Goal: Task Accomplishment & Management: Use online tool/utility

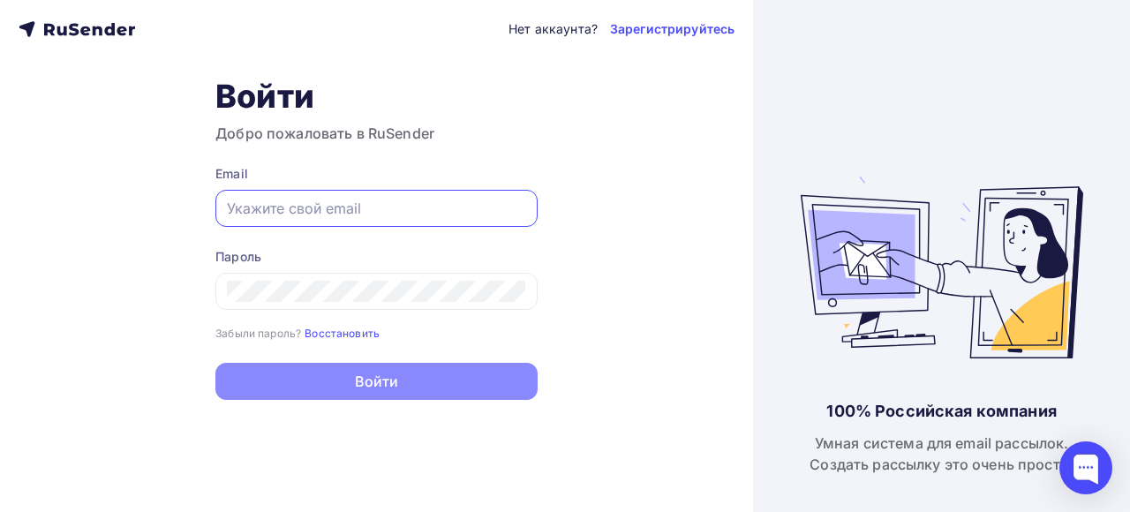
click at [350, 203] on input "text" at bounding box center [376, 208] width 299 height 21
type input "[EMAIL_ADDRESS][DOMAIN_NAME]"
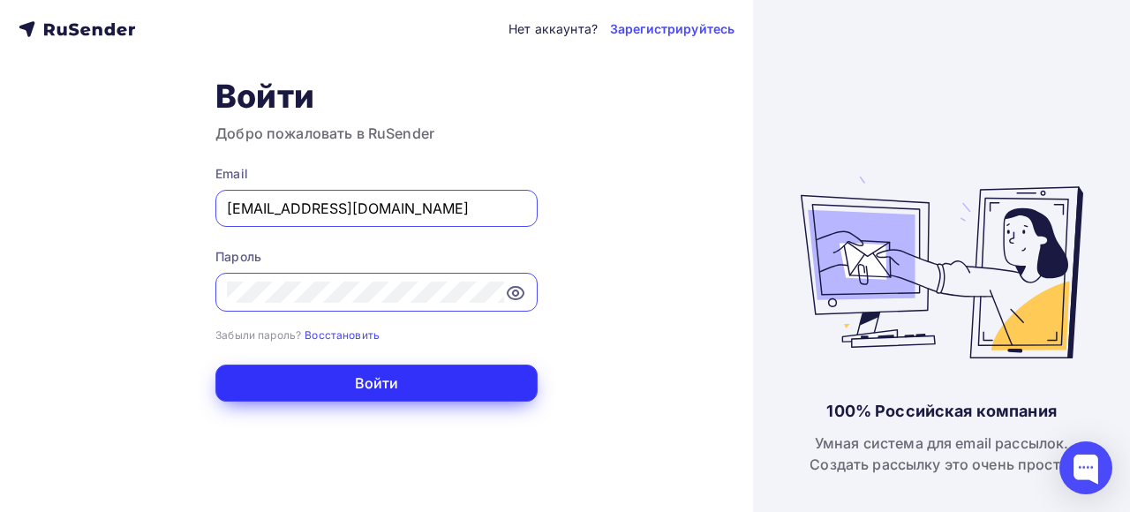
click at [377, 390] on button "Войти" at bounding box center [376, 383] width 322 height 37
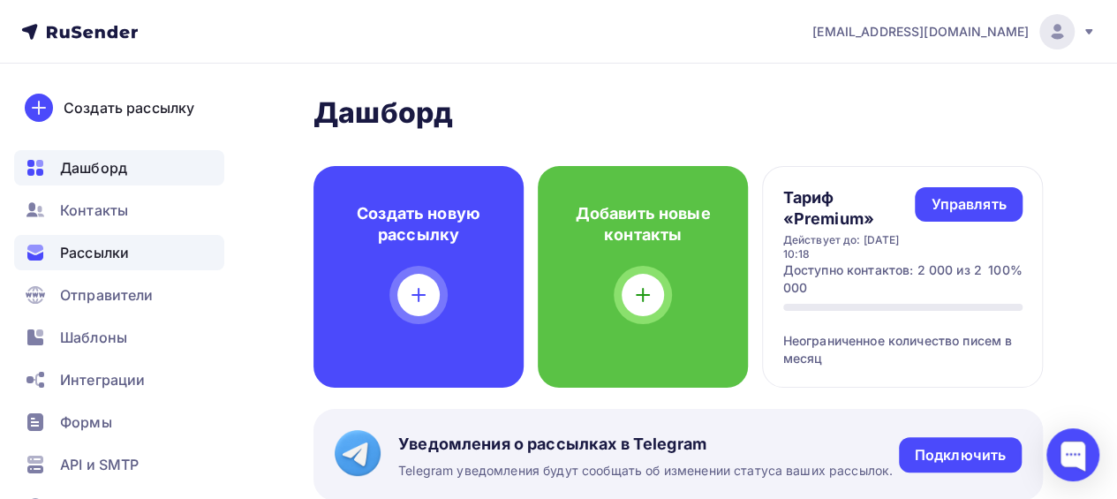
click at [102, 262] on span "Рассылки" at bounding box center [94, 252] width 69 height 21
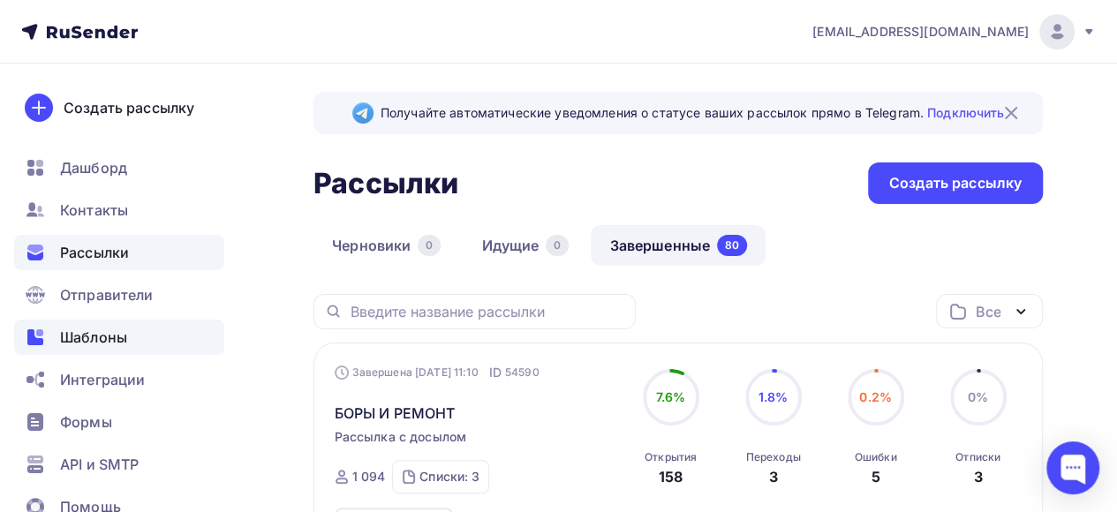
click at [109, 343] on span "Шаблоны" at bounding box center [93, 337] width 67 height 21
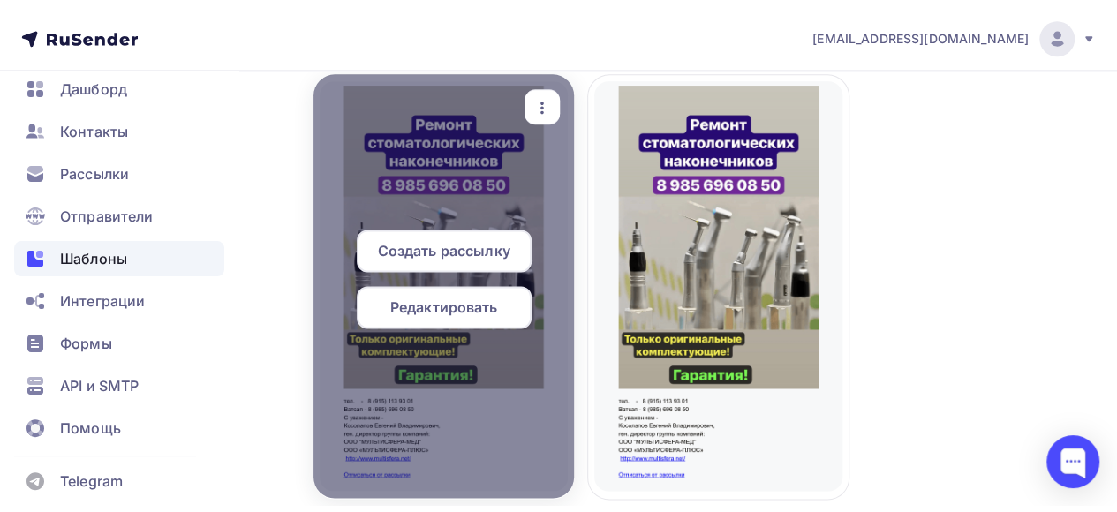
scroll to position [1347, 0]
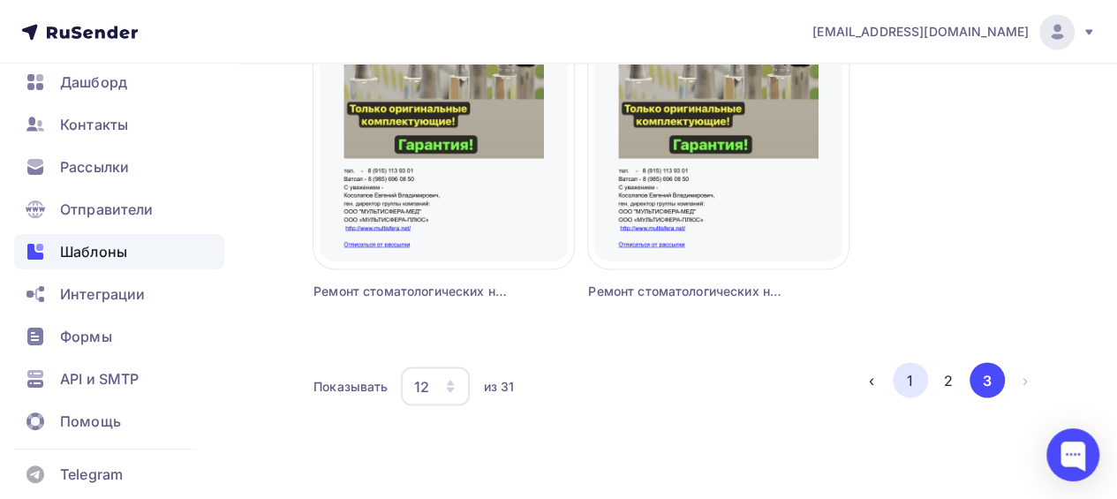
click at [905, 377] on button "1" at bounding box center [910, 379] width 35 height 35
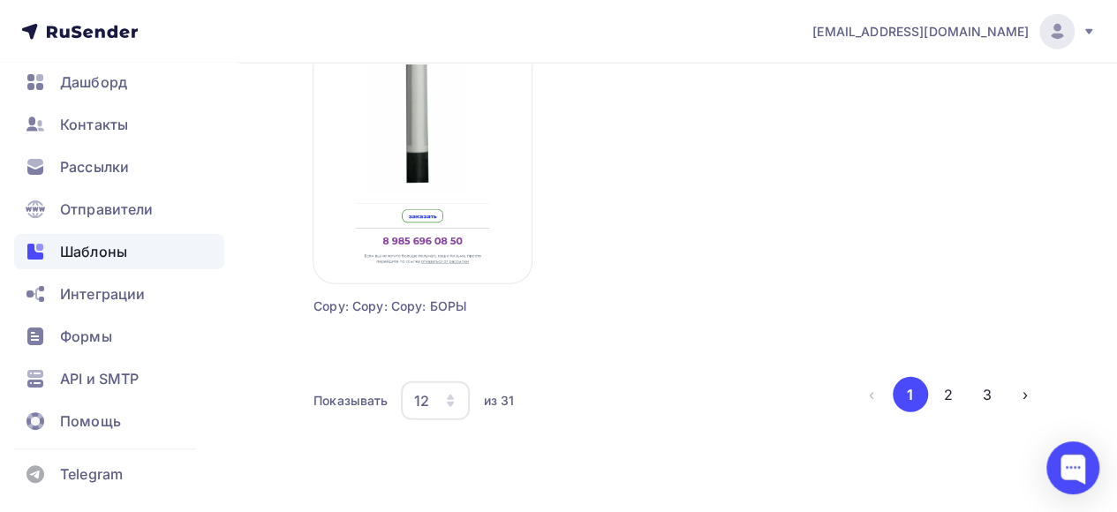
scroll to position [2301, 0]
click at [939, 390] on button "2" at bounding box center [947, 392] width 35 height 35
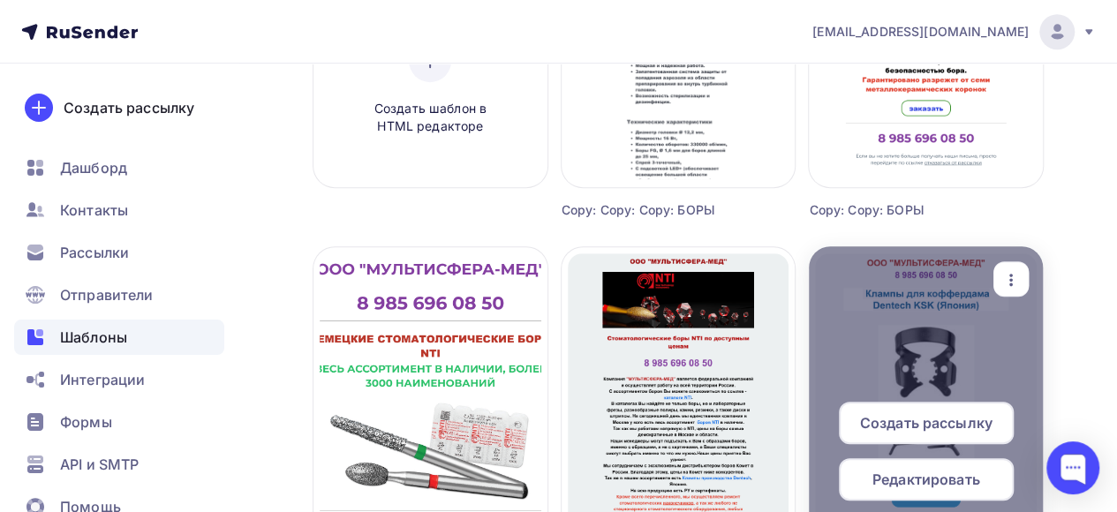
scroll to position [618, 0]
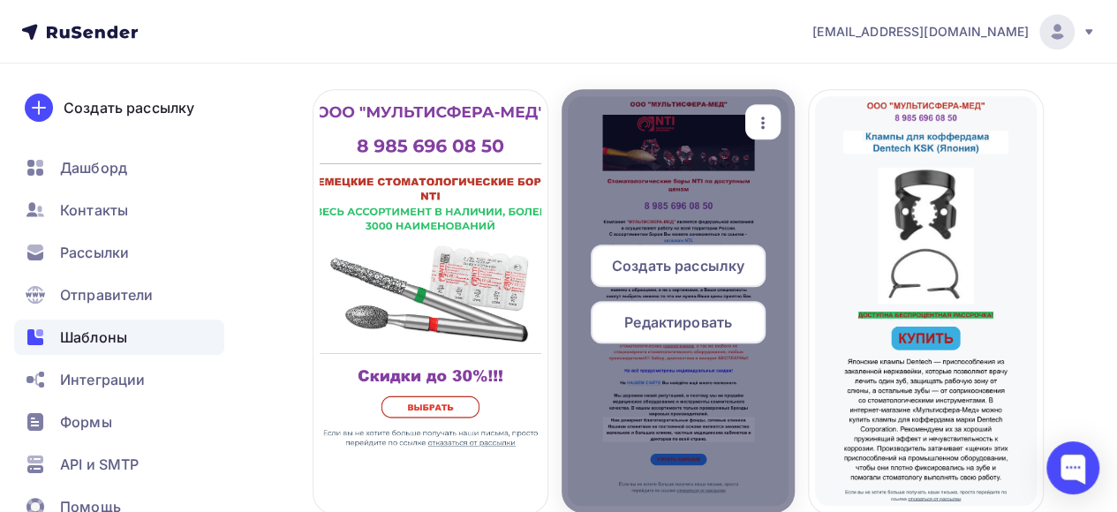
click at [690, 323] on span "Редактировать" at bounding box center [678, 322] width 108 height 21
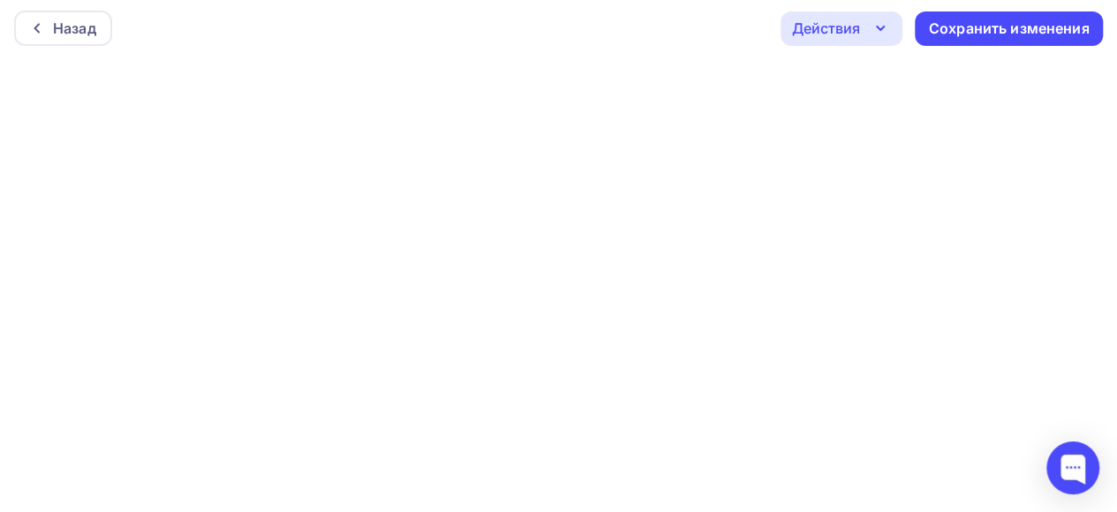
scroll to position [4, 0]
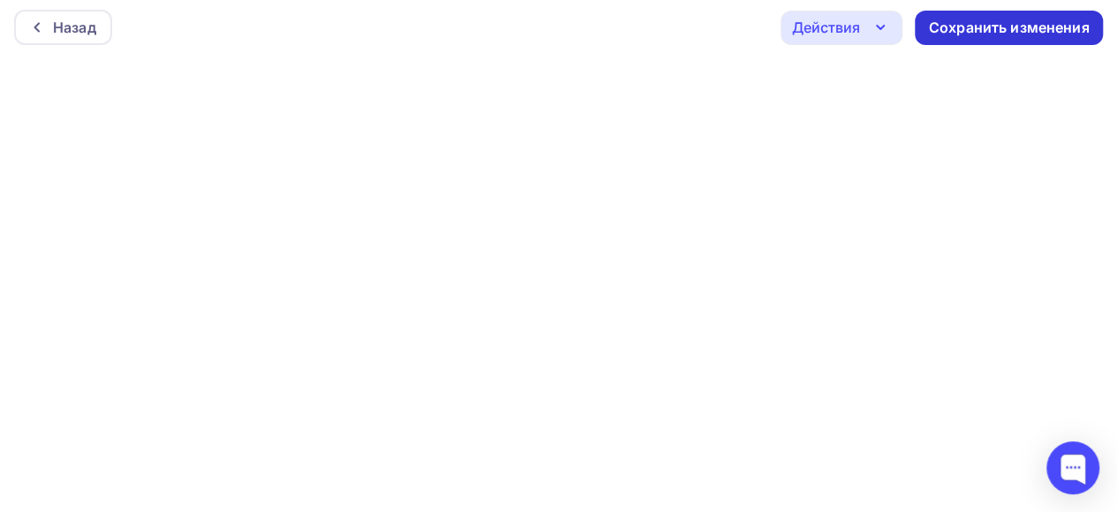
click at [996, 32] on div "Сохранить изменения" at bounding box center [1009, 28] width 161 height 20
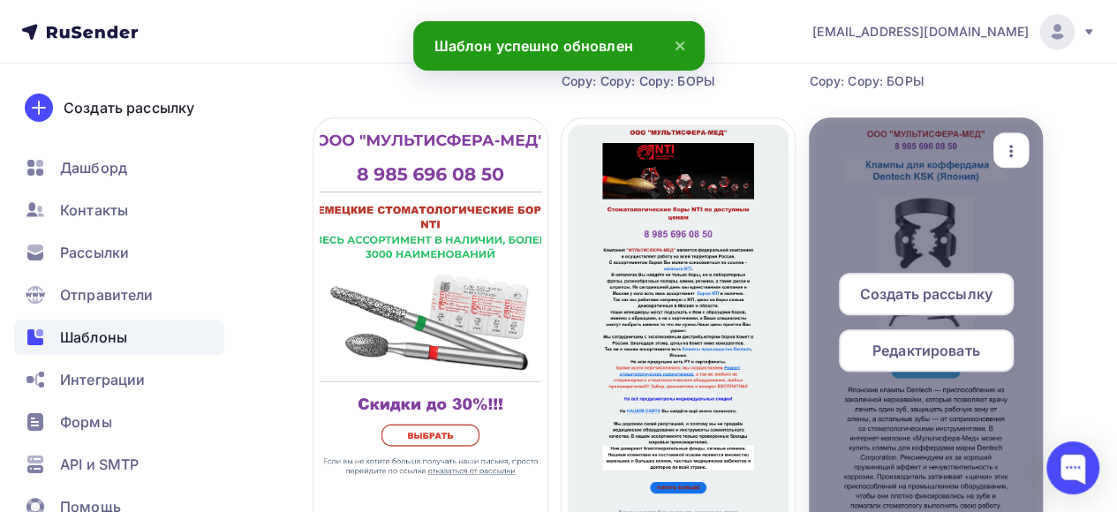
scroll to position [618, 0]
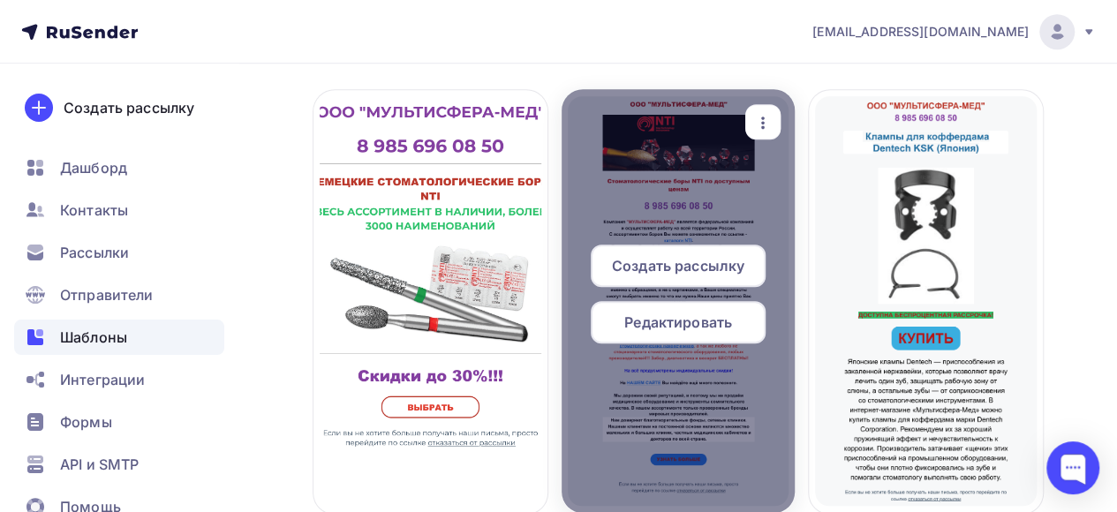
click at [699, 268] on span "Создать рассылку" at bounding box center [678, 265] width 132 height 21
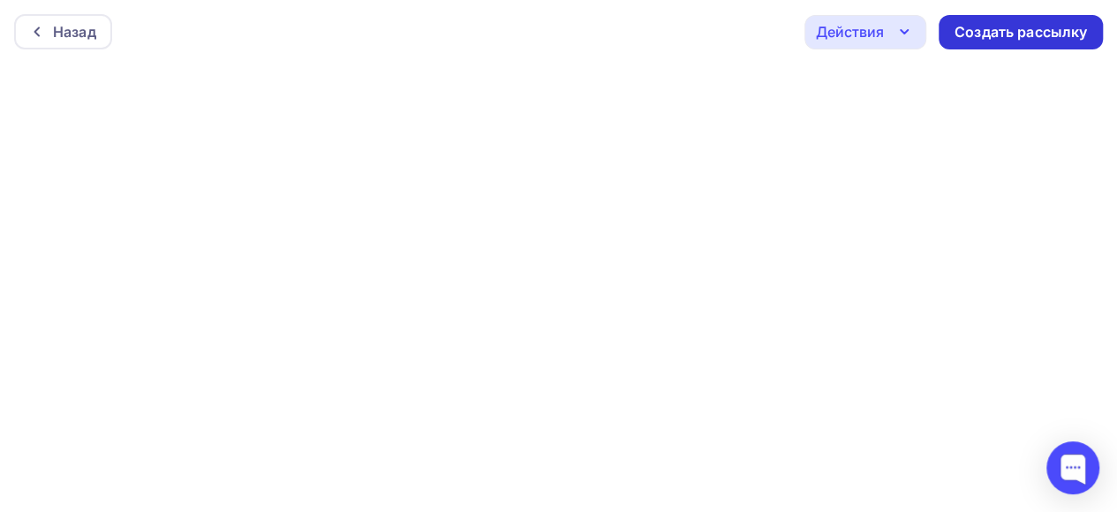
click at [1030, 40] on div "Создать рассылку" at bounding box center [1020, 32] width 132 height 20
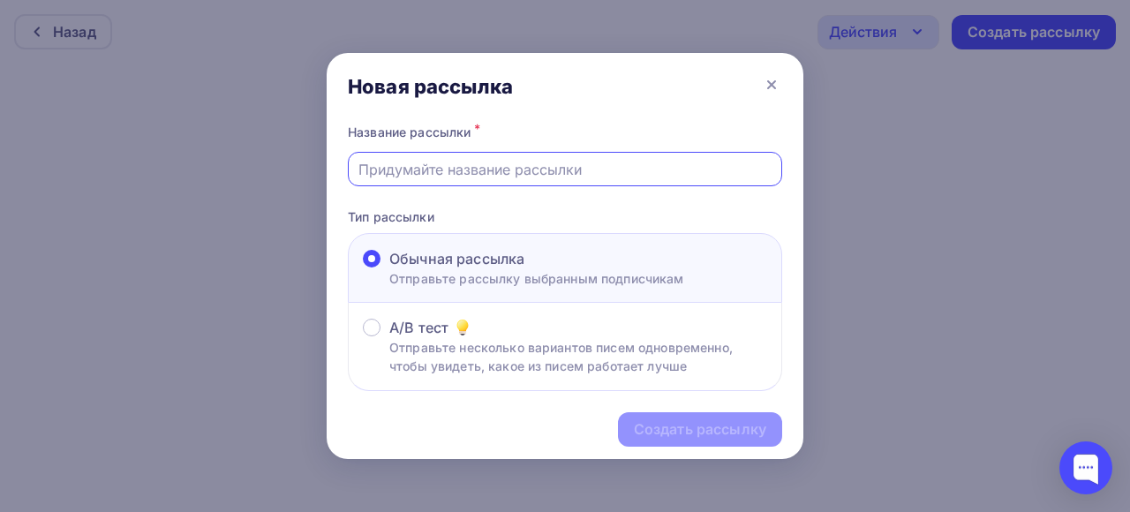
click at [577, 162] on input "text" at bounding box center [565, 169] width 414 height 21
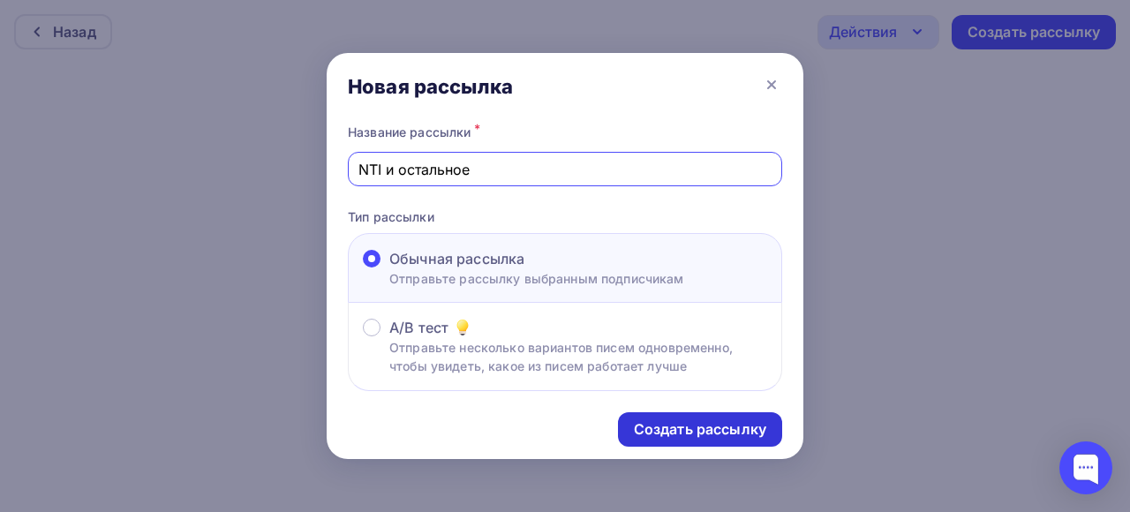
type input "NTI и остальное"
click at [700, 435] on div "Создать рассылку" at bounding box center [700, 429] width 132 height 20
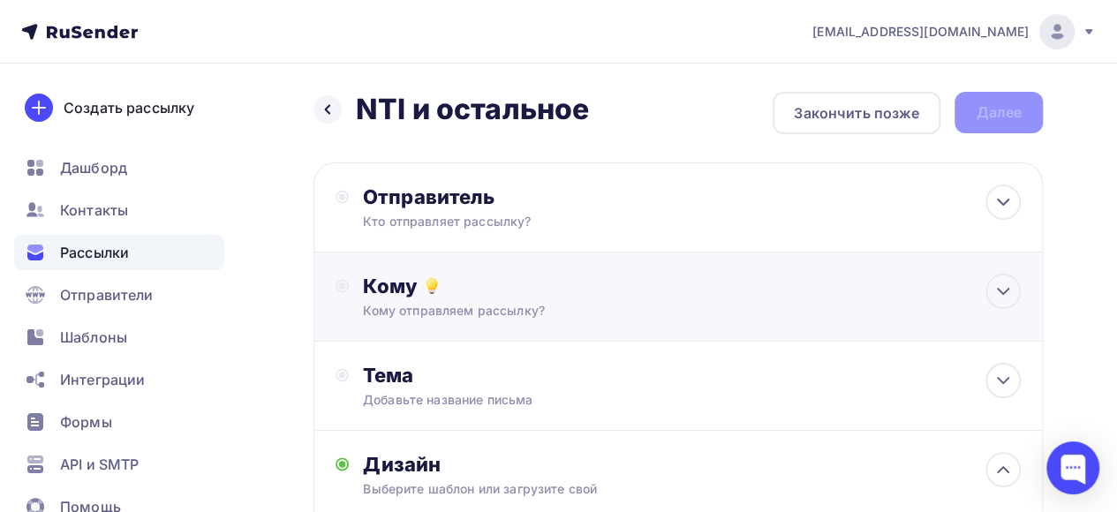
click at [876, 285] on div "Кому" at bounding box center [692, 286] width 658 height 25
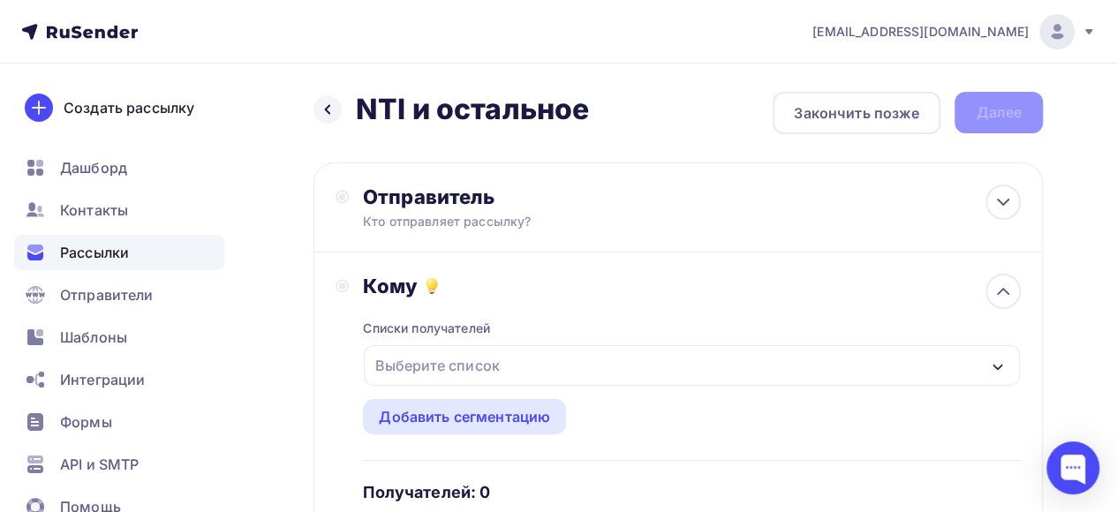
click at [514, 372] on div "Выберите список" at bounding box center [692, 365] width 656 height 41
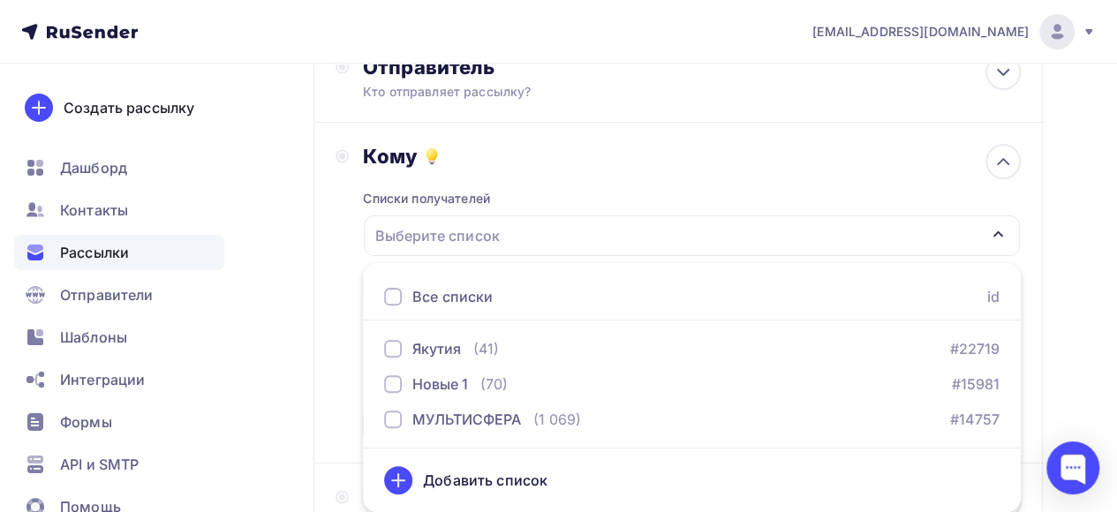
click at [392, 294] on div at bounding box center [393, 297] width 18 height 18
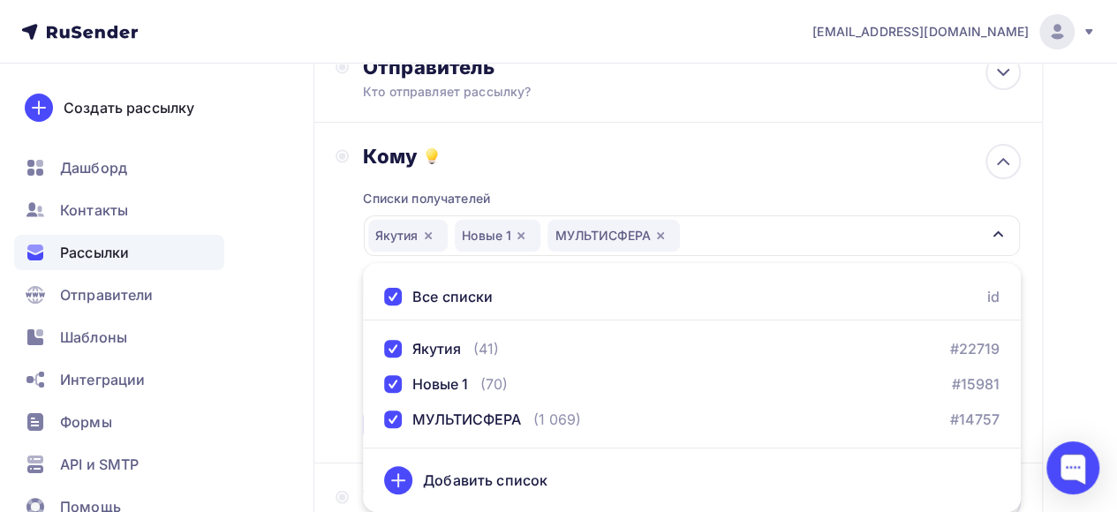
click at [327, 297] on div "Кому Списки получателей [GEOGRAPHIC_DATA] Новые 1 МУЛЬТИСФЕРА Все списки id [GE…" at bounding box center [677, 293] width 729 height 341
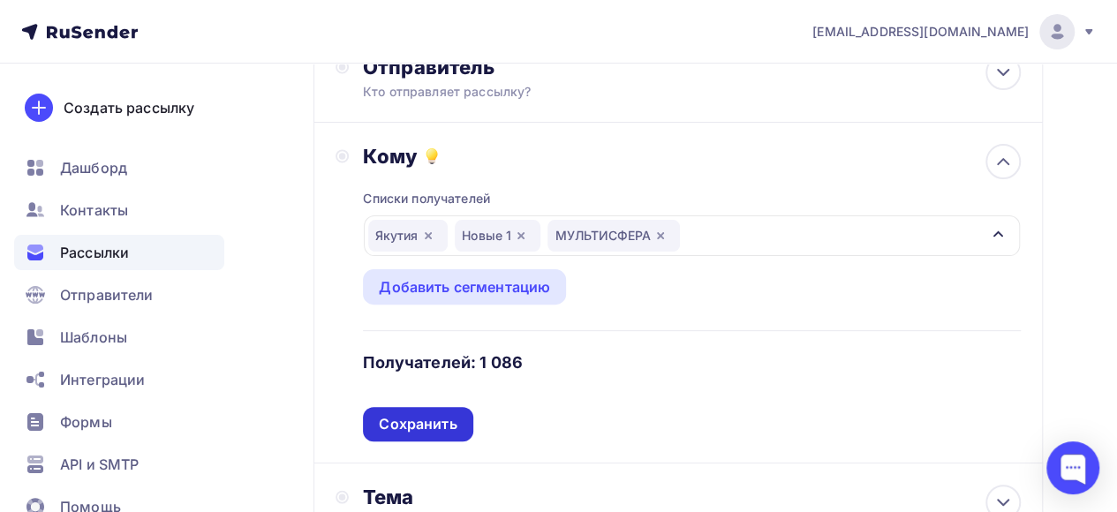
click at [424, 428] on div "Сохранить" at bounding box center [418, 424] width 78 height 20
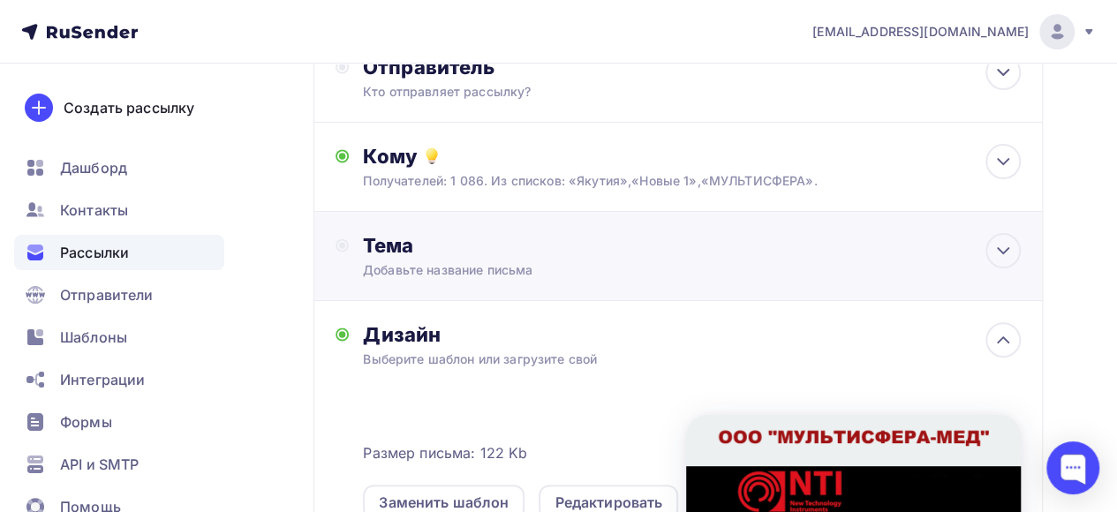
click at [696, 261] on div "Тема Добавьте название письма Тема * Рекомендуем использовать не более 150 симв…" at bounding box center [537, 256] width 349 height 46
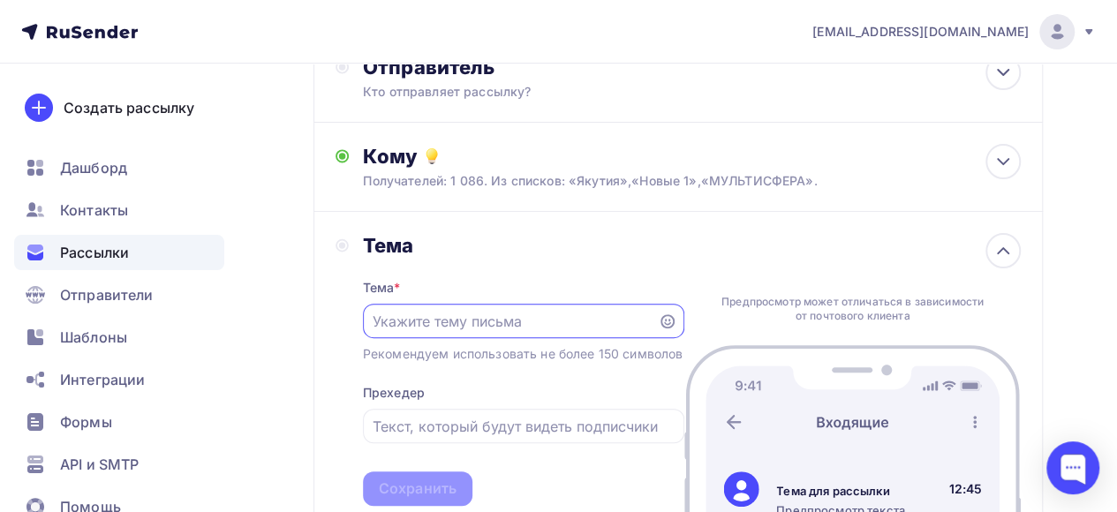
scroll to position [0, 0]
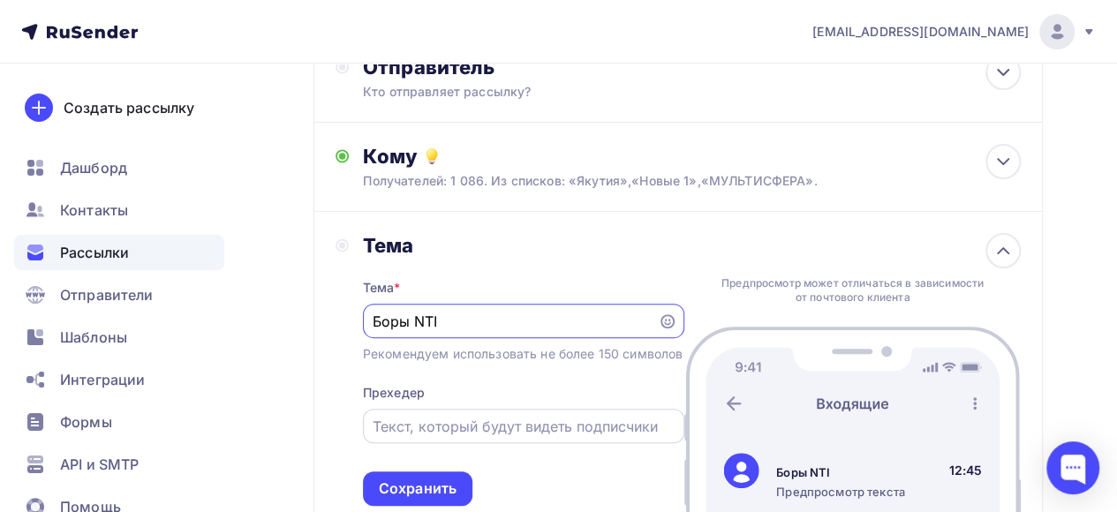
type input "Боры NTI"
click at [527, 437] on input "text" at bounding box center [523, 426] width 301 height 21
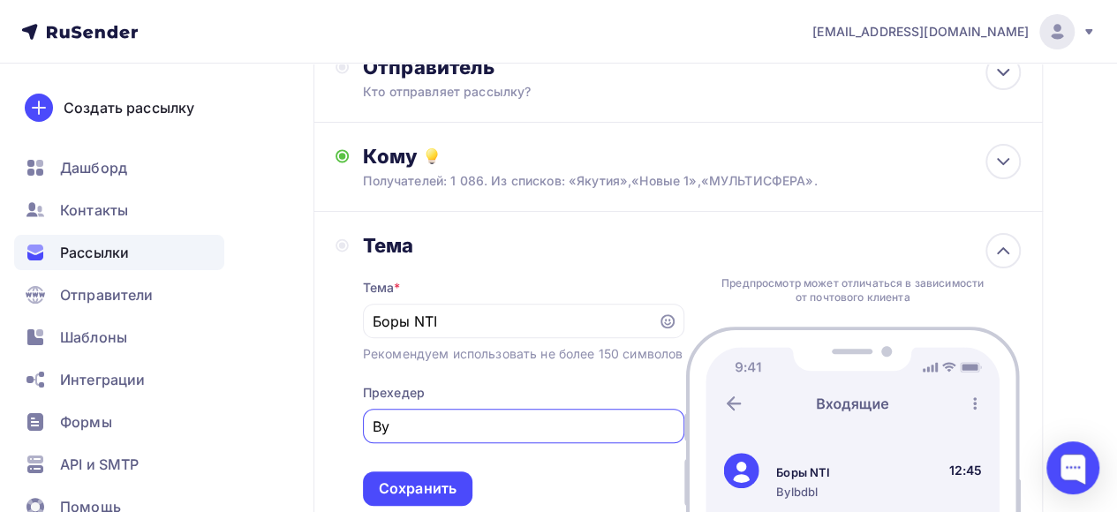
type input "B"
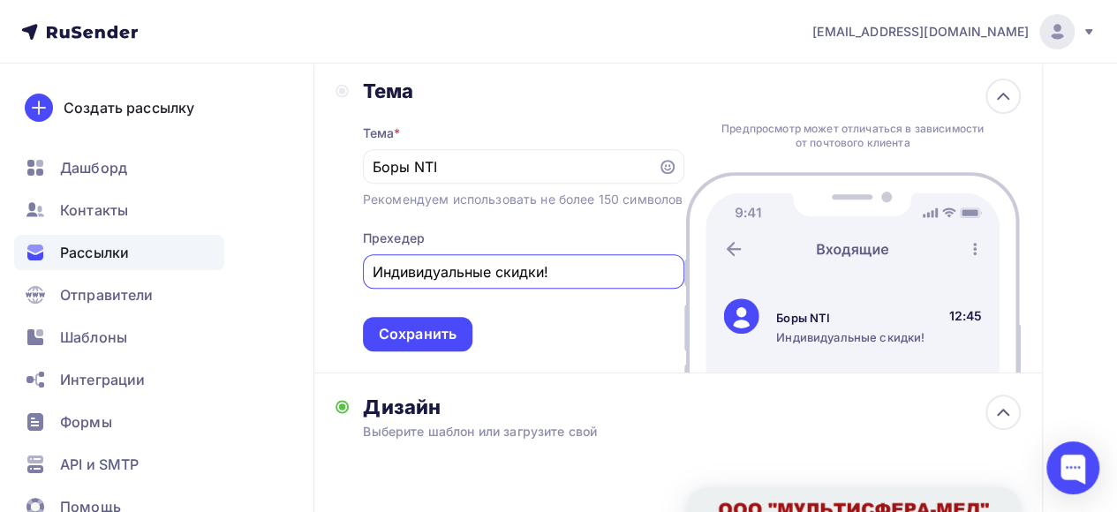
scroll to position [306, 0]
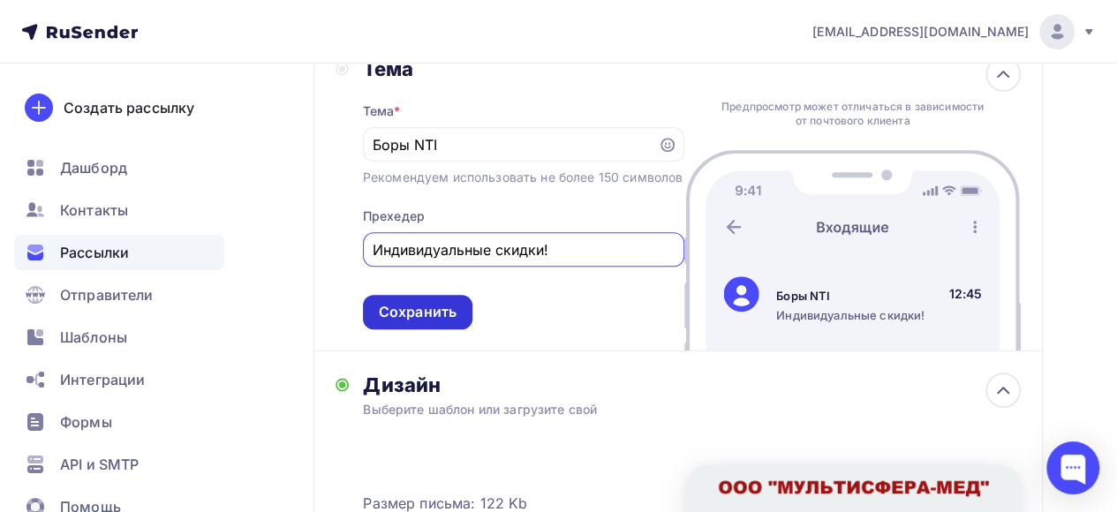
type input "Индивидуальные скидки!"
click at [441, 329] on div "Сохранить" at bounding box center [417, 312] width 109 height 34
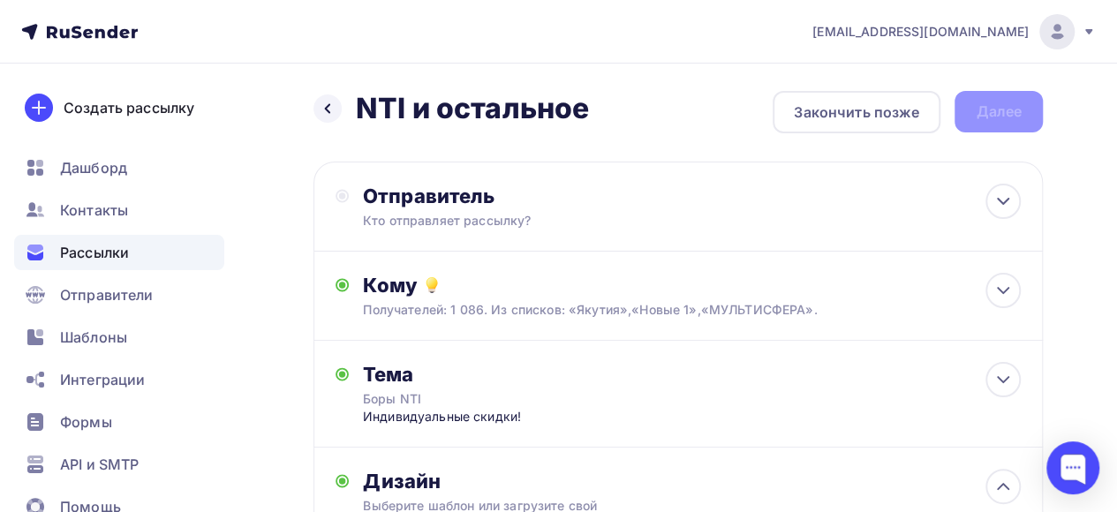
scroll to position [0, 0]
click at [793, 217] on div "Отправитель Кто отправляет рассылку? Email * Выберите отправителя [EMAIL_ADDRES…" at bounding box center [677, 207] width 729 height 90
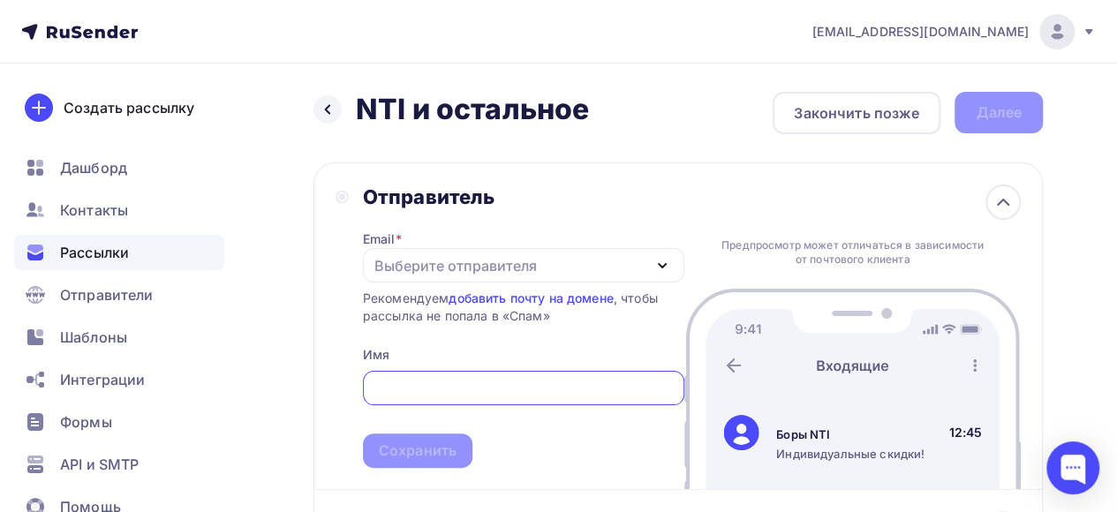
click at [563, 270] on div "Выберите отправителя" at bounding box center [523, 265] width 321 height 34
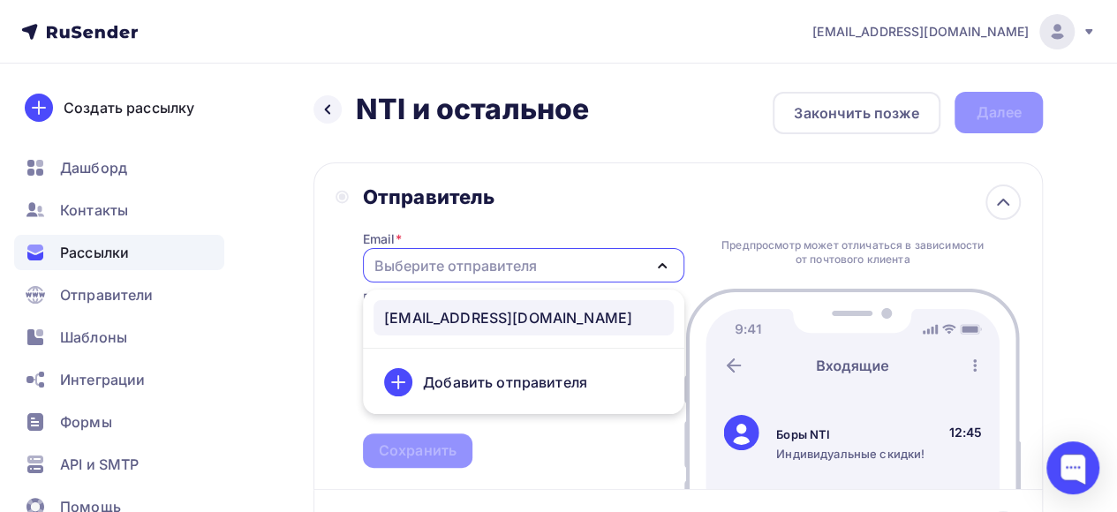
click at [528, 316] on div "[EMAIL_ADDRESS][DOMAIN_NAME]" at bounding box center [508, 317] width 248 height 21
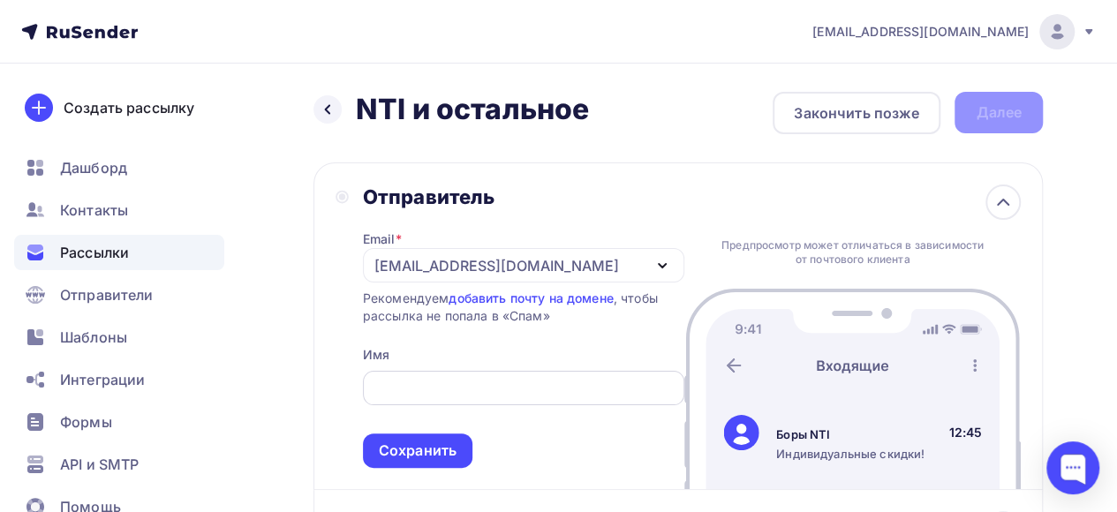
click at [521, 386] on input "text" at bounding box center [523, 388] width 301 height 21
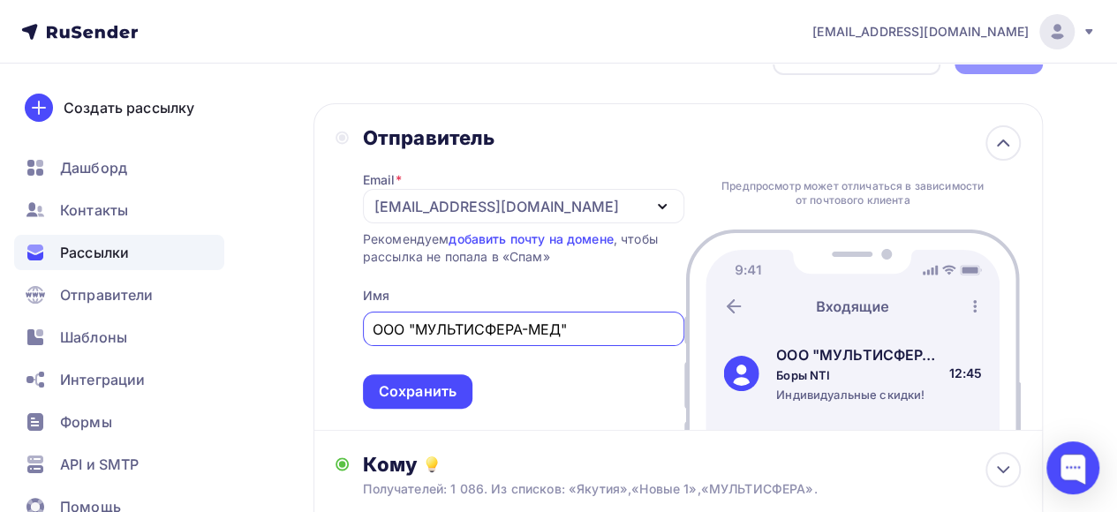
scroll to position [177, 0]
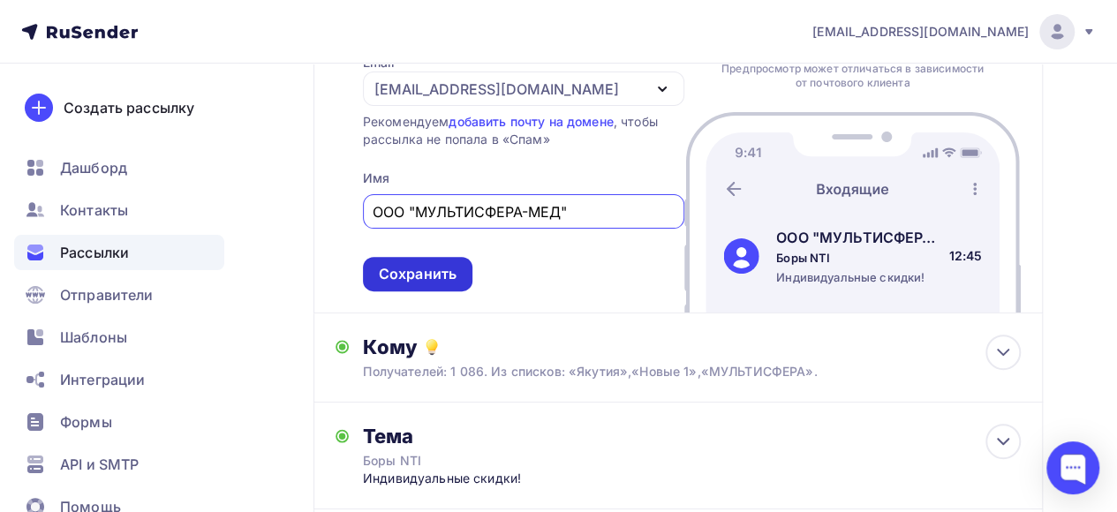
type input "ООО "МУЛЬТИСФЕРА-МЕД""
click at [417, 284] on div "Сохранить" at bounding box center [418, 274] width 78 height 20
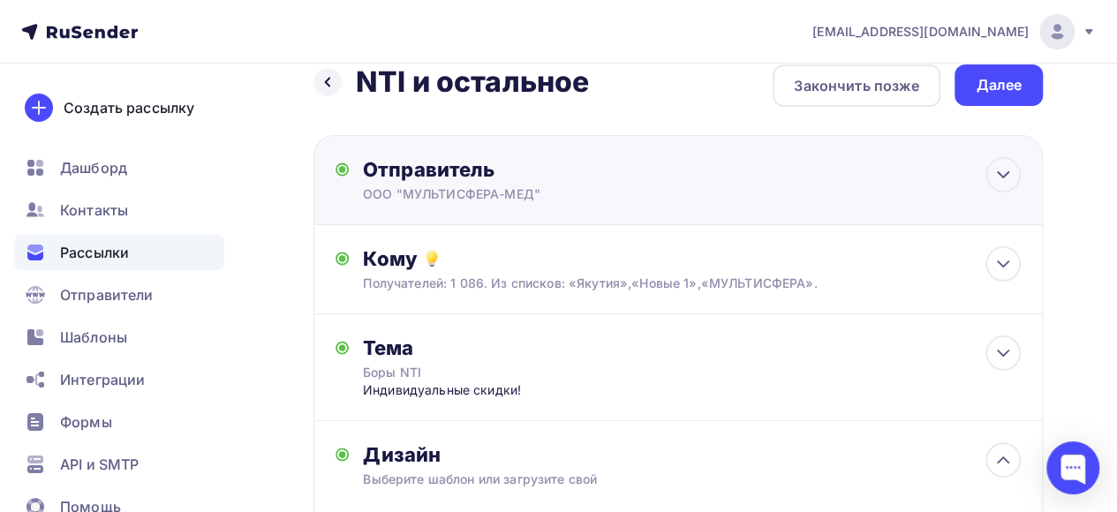
scroll to position [0, 0]
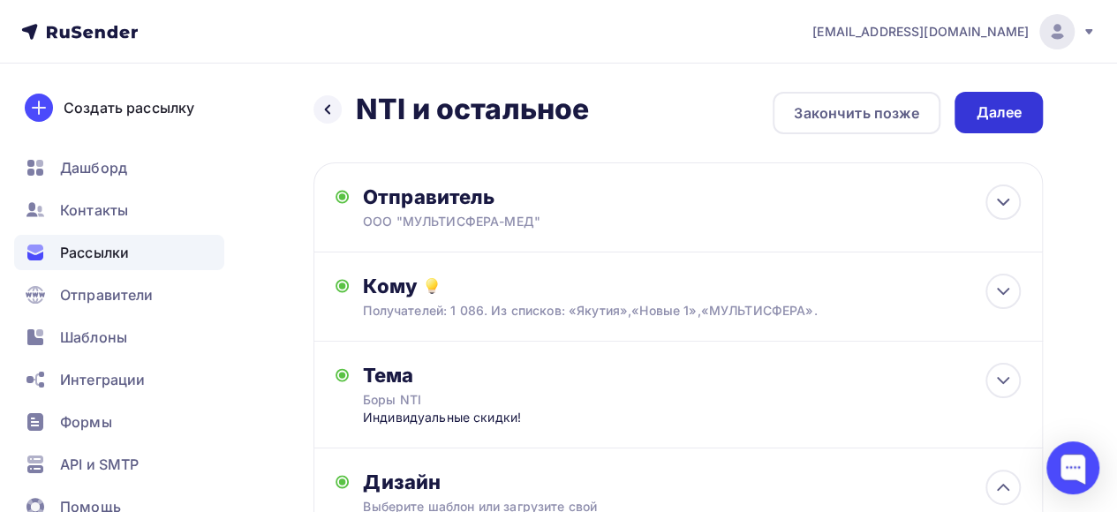
click at [1019, 115] on div "Далее" at bounding box center [998, 112] width 46 height 20
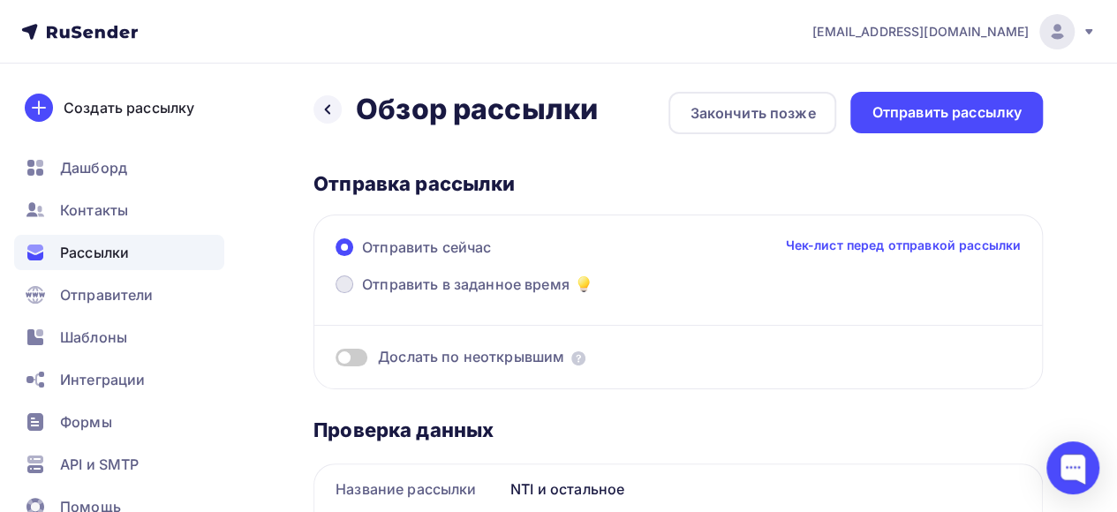
click at [344, 283] on span at bounding box center [344, 284] width 18 height 18
click at [362, 295] on input "Отправить в заданное время" at bounding box center [362, 295] width 0 height 0
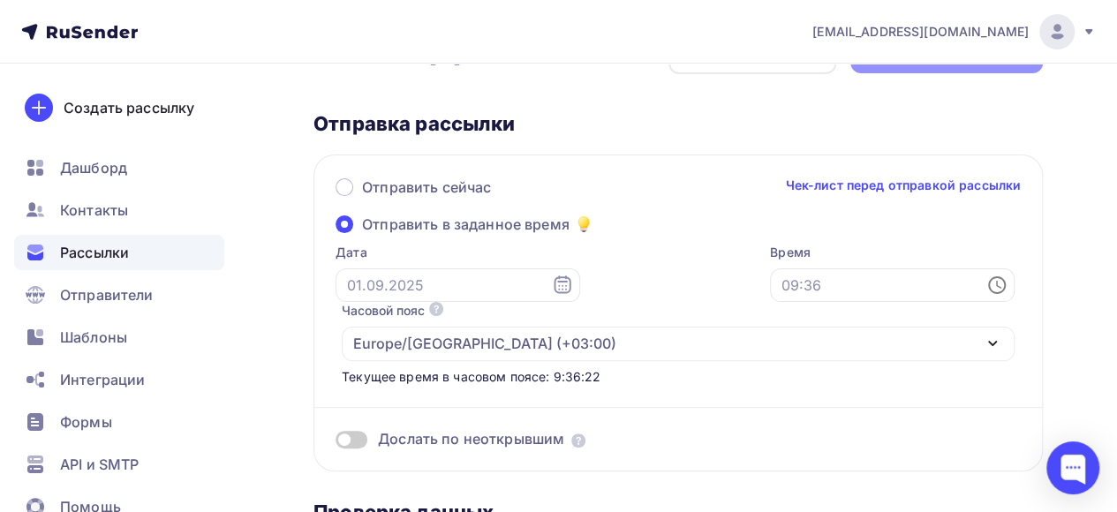
scroll to position [88, 0]
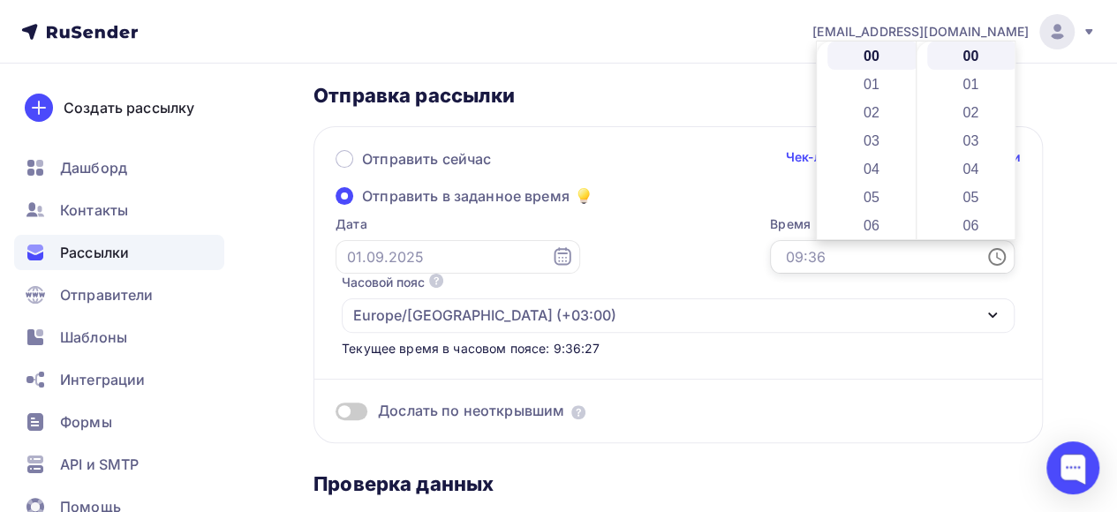
click at [955, 258] on input "text" at bounding box center [892, 257] width 245 height 34
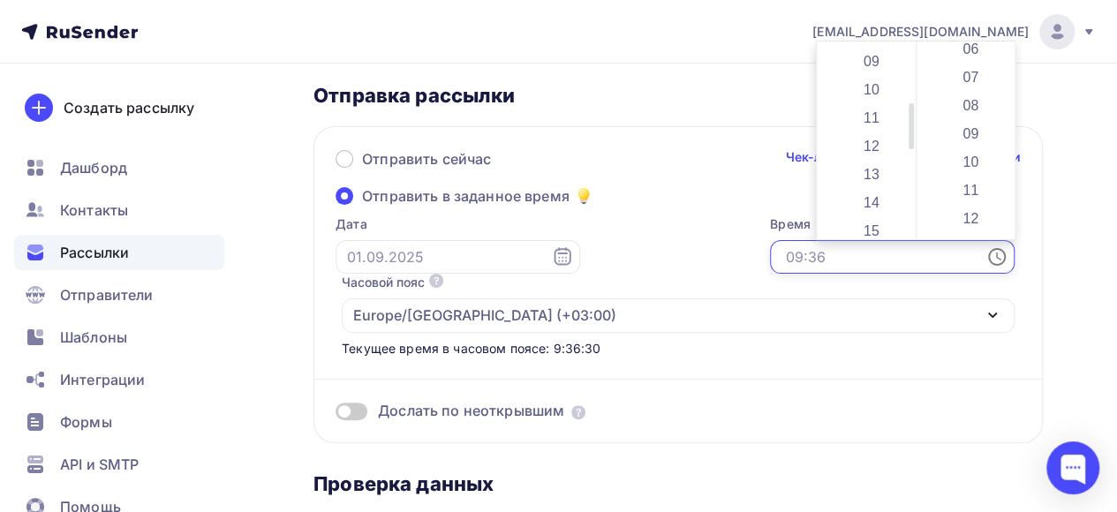
scroll to position [265, 0]
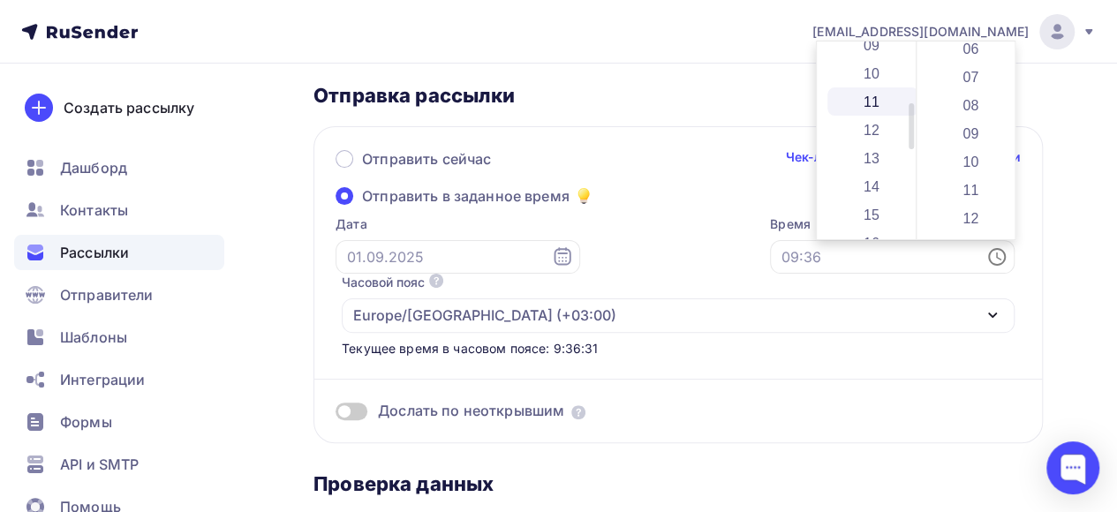
click at [877, 102] on li "11" at bounding box center [872, 101] width 91 height 28
type input "11:00"
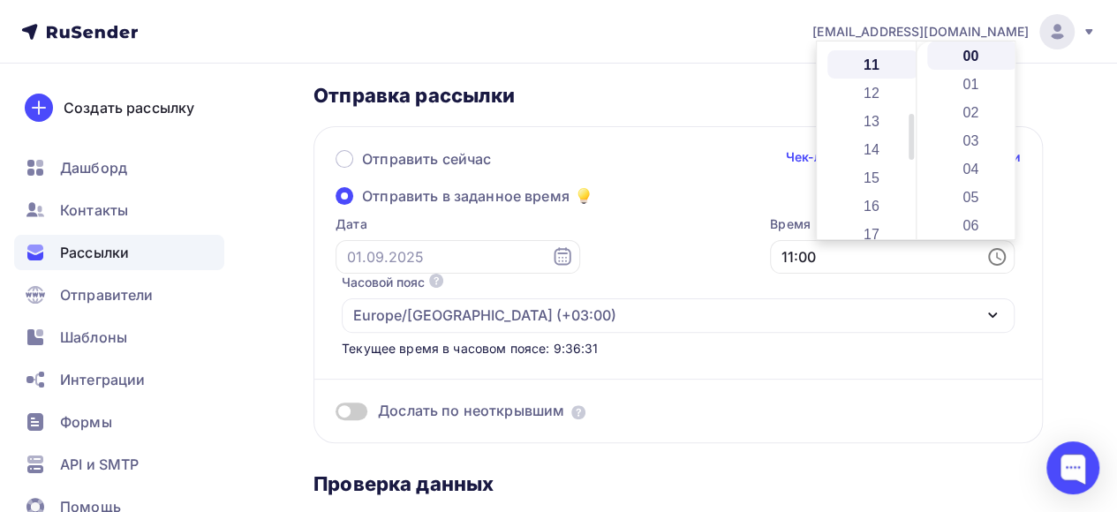
scroll to position [311, 0]
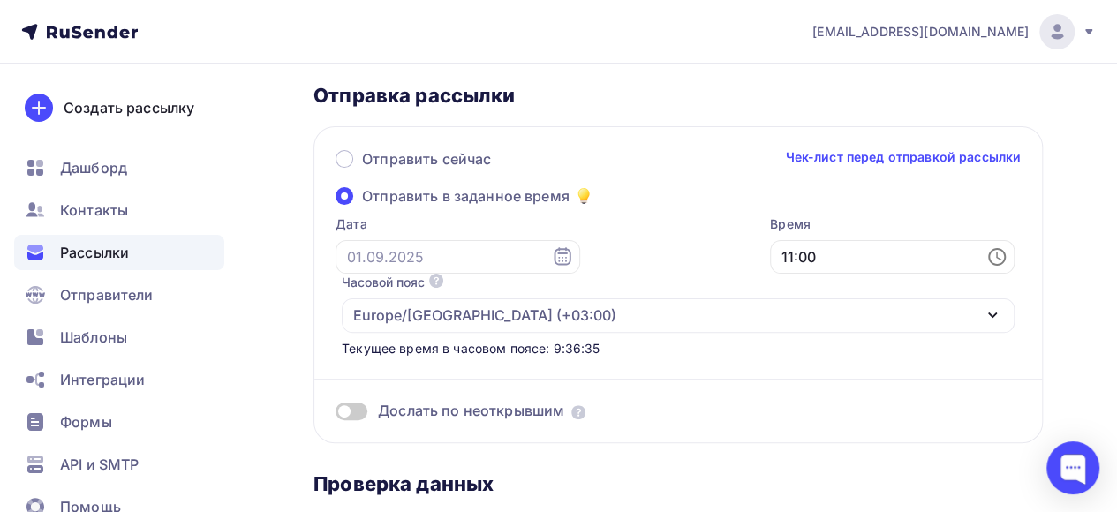
click at [357, 410] on span at bounding box center [351, 412] width 32 height 18
click at [335, 414] on input "checkbox" at bounding box center [335, 414] width 0 height 0
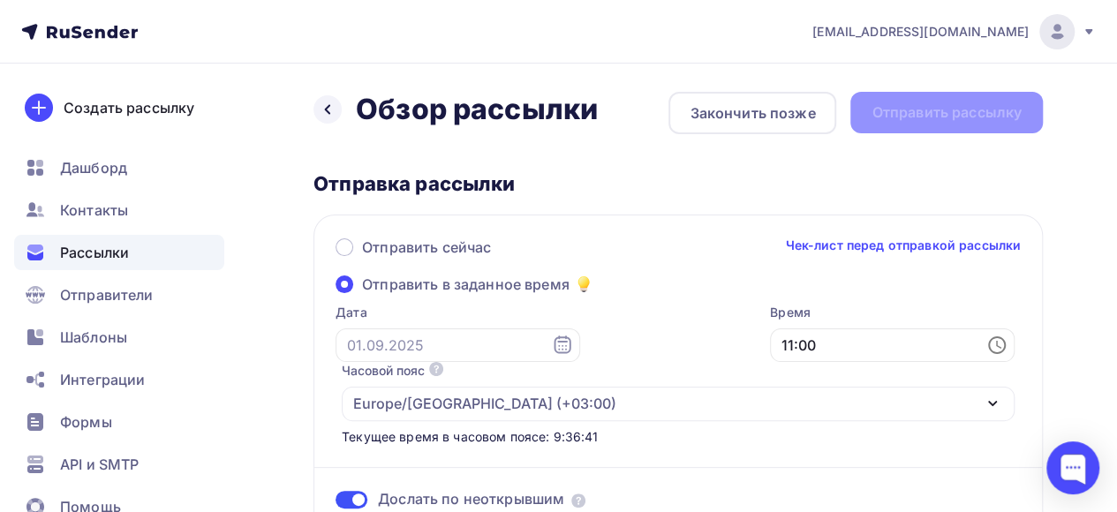
scroll to position [177, 0]
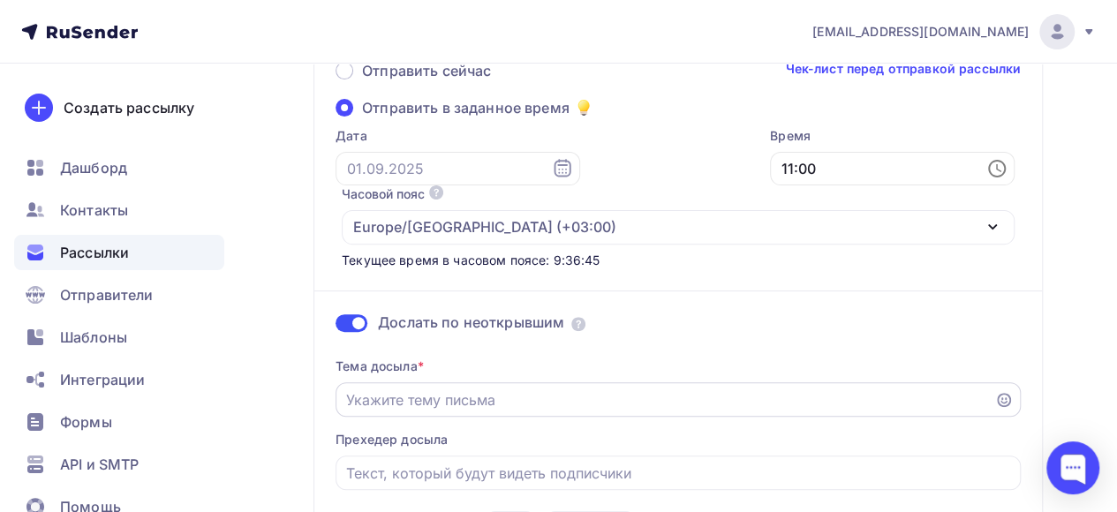
click at [560, 399] on input "Отправить в заданное время" at bounding box center [665, 399] width 638 height 21
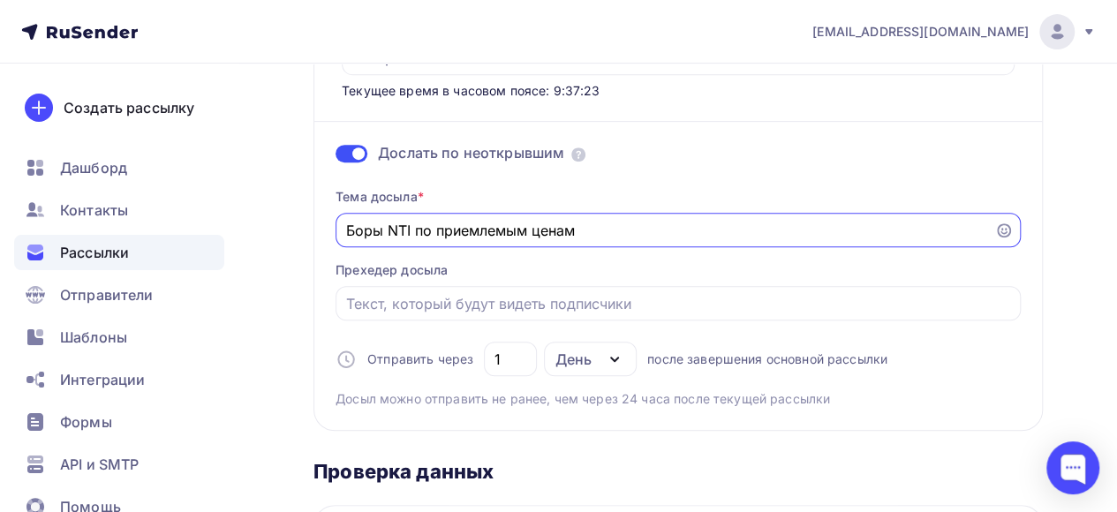
scroll to position [353, 0]
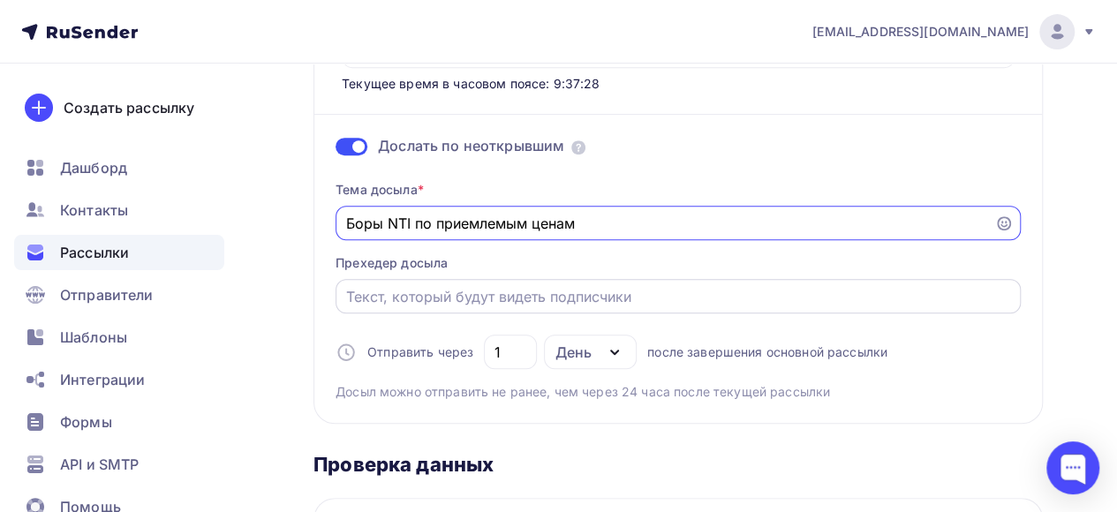
type input "Боры NTI по приемлемым ценам"
click at [702, 294] on input "Отправить в заданное время" at bounding box center [678, 296] width 665 height 21
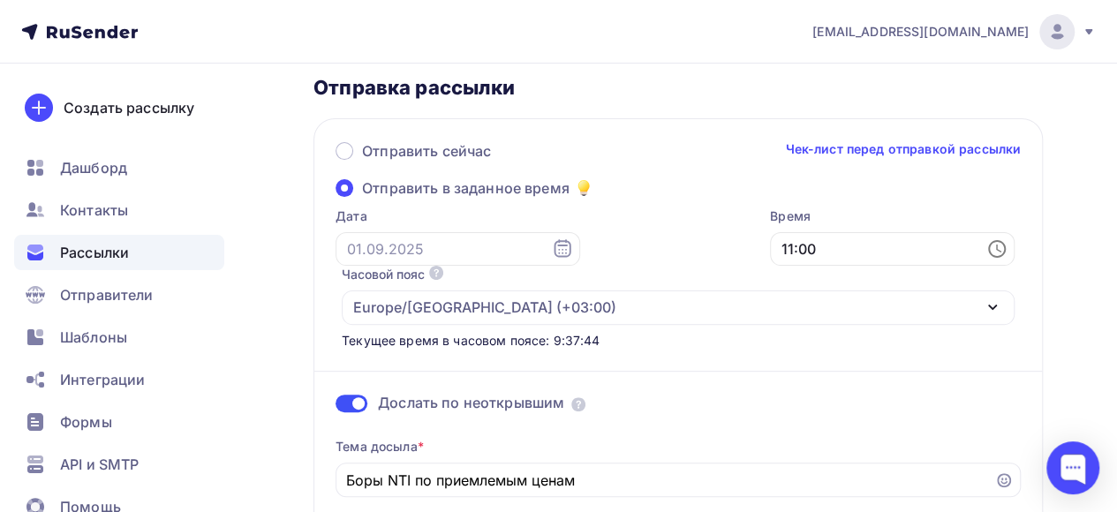
scroll to position [0, 0]
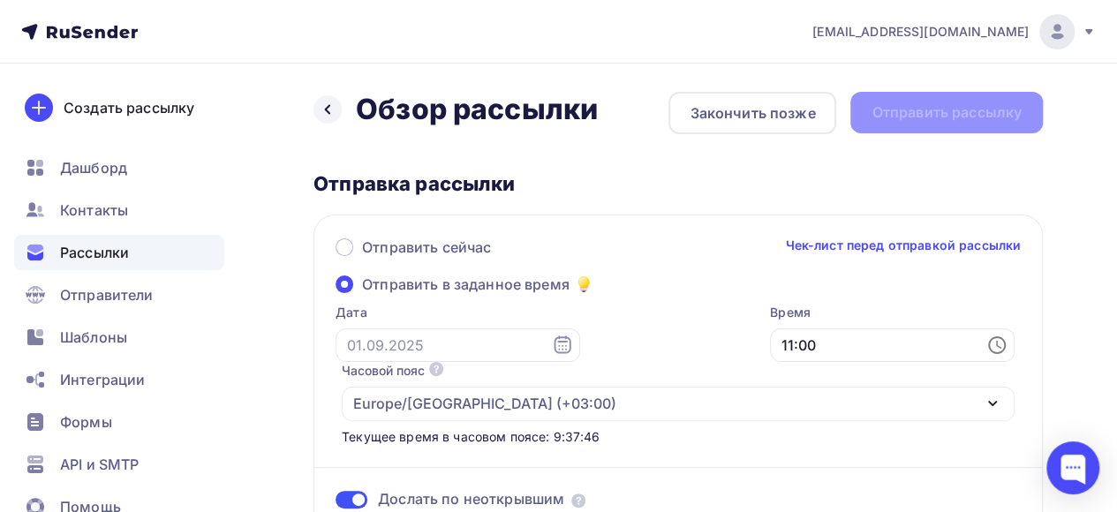
type input "Индивидуальные скидки!"
click at [552, 344] on icon at bounding box center [562, 345] width 21 height 21
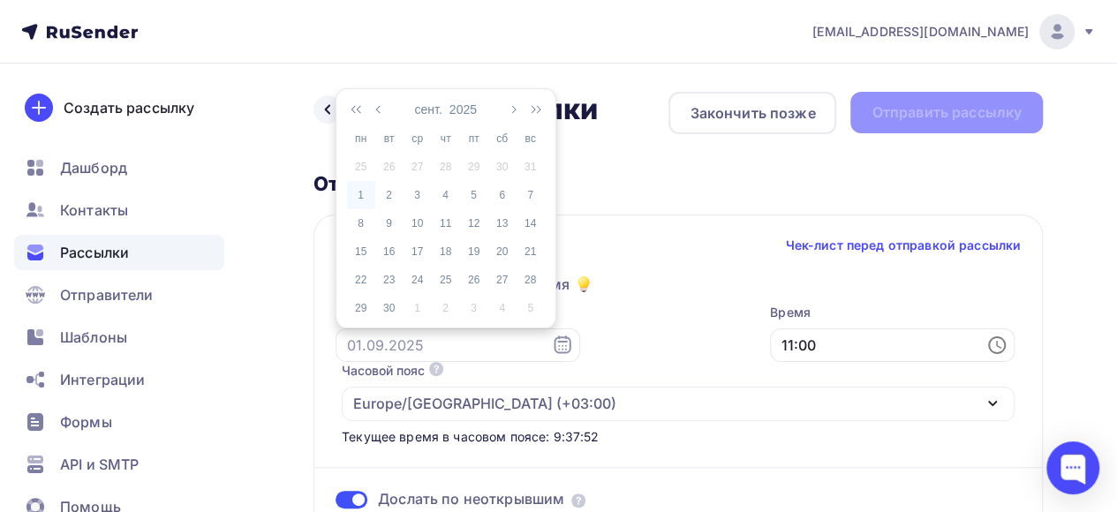
click at [360, 194] on div "1" at bounding box center [361, 195] width 28 height 16
type input "[DATE]"
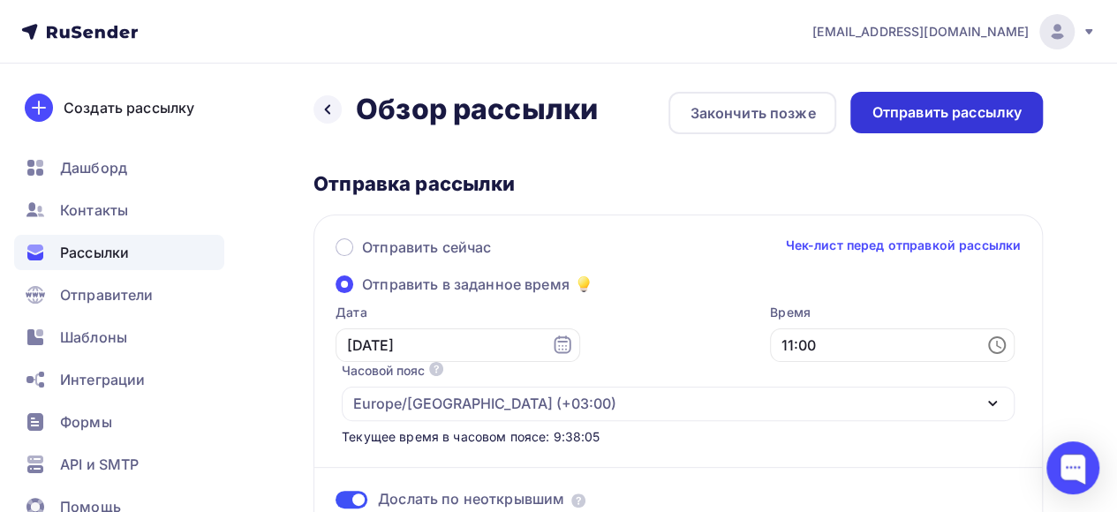
click at [893, 119] on div "Отправить рассылку" at bounding box center [946, 112] width 150 height 20
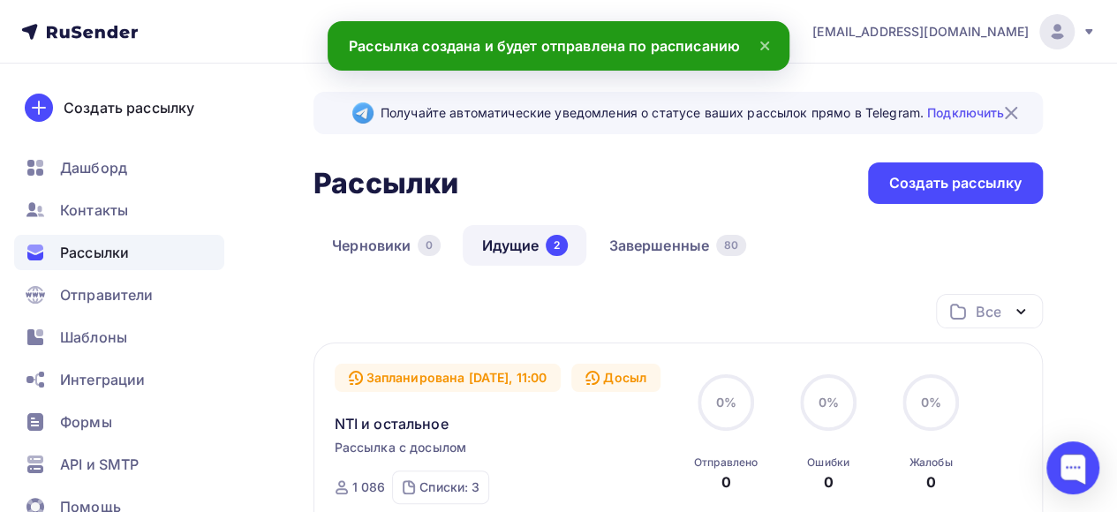
click at [767, 48] on icon at bounding box center [764, 45] width 7 height 7
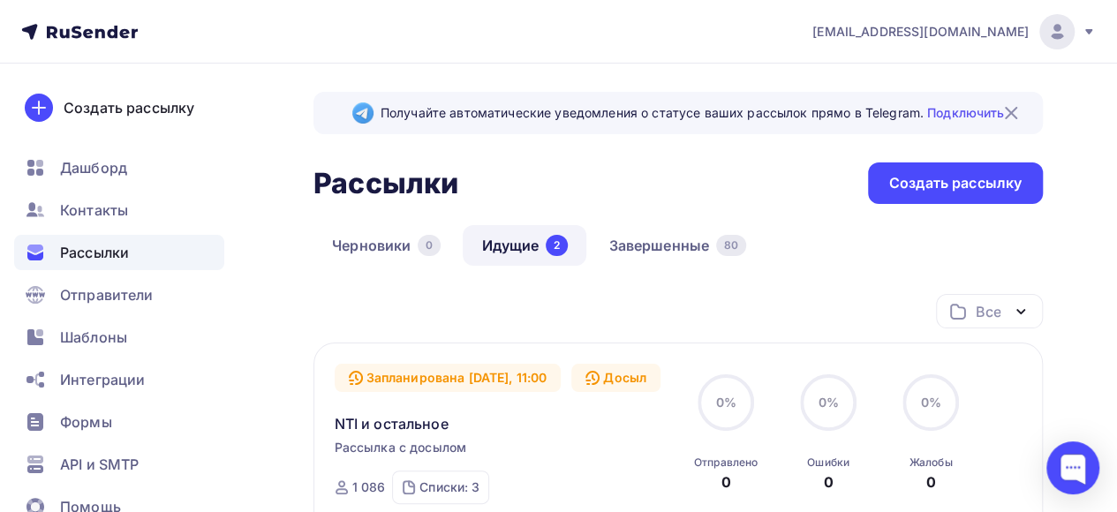
click at [109, 247] on span "Рассылки" at bounding box center [94, 252] width 69 height 21
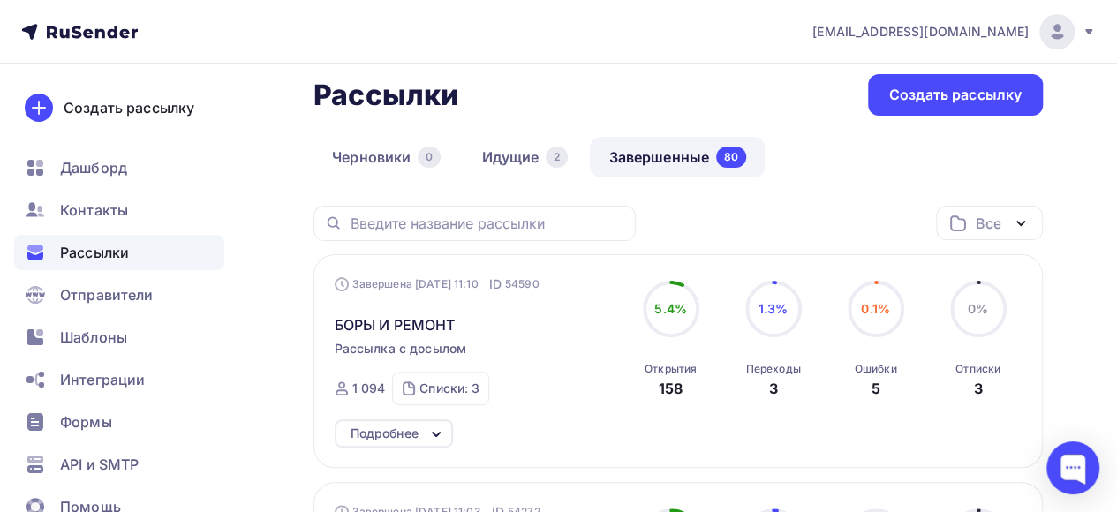
scroll to position [177, 0]
